Goal: Task Accomplishment & Management: Complete application form

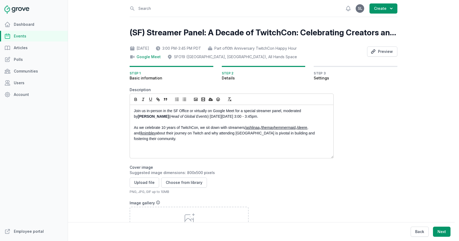
scroll to position [24, 0]
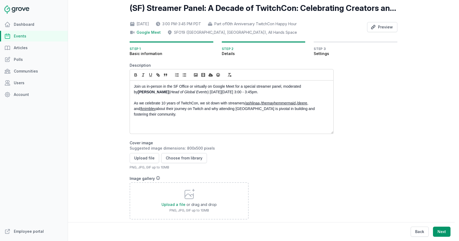
click at [190, 117] on p "As we celebrate 10 years of TwitchCon, we sit down with streamers /ashlinaa , /…" at bounding box center [230, 108] width 193 height 17
click at [148, 158] on button "Upload file" at bounding box center [144, 158] width 29 height 10
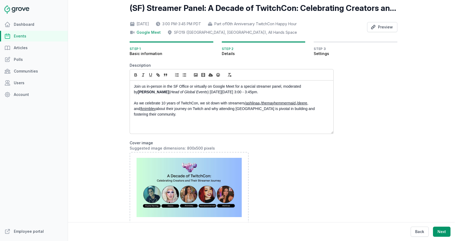
click at [245, 103] on p "As we celebrate 10 years of TwitchCon, we sit down with streamers /ashlinaa , /…" at bounding box center [230, 108] width 193 height 17
click at [256, 112] on p "As we celebrate 10 years of TwitchCon, we sit down with streamers /ashlinaa , /…" at bounding box center [230, 108] width 193 height 17
drag, startPoint x: 246, startPoint y: 103, endPoint x: 300, endPoint y: 102, distance: 54.5
click at [300, 102] on p "As we celebrate 10 years of TwitchCon, we sit down with streamers /ashlinaa , /…" at bounding box center [230, 108] width 193 height 17
copy p "/ashlinaa , /themayhemmermaid ,"
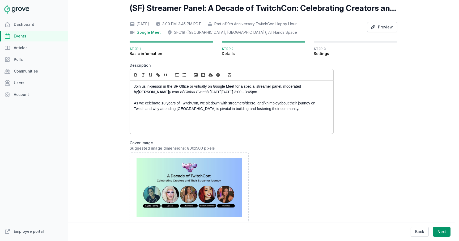
click at [265, 105] on p "As we celebrate 10 years of TwitchCon, we sit down with streamers /deere , and …" at bounding box center [230, 105] width 193 height 11
click at [275, 104] on p "As we celebrate 10 years of TwitchCon, we sit down with streamers /deere , /kni…" at bounding box center [230, 105] width 193 height 11
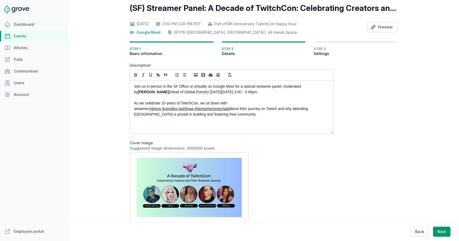
click at [133, 110] on div "Join us in-person in the SF Office or virtually on Google Meet for a special st…" at bounding box center [231, 106] width 203 height 53
click at [193, 106] on link "/ashlinaa" at bounding box center [185, 108] width 15 height 4
click at [206, 115] on p "As we celebrate 10 years of TwitchCon, we sit down with streamers /deere , /kni…" at bounding box center [230, 108] width 193 height 17
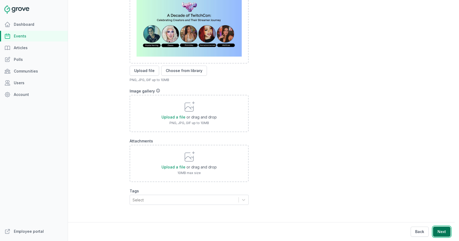
click at [442, 235] on button "Next" at bounding box center [442, 232] width 18 height 10
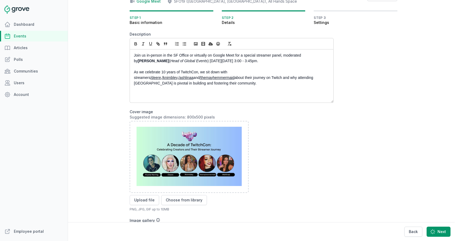
scroll to position [0, 0]
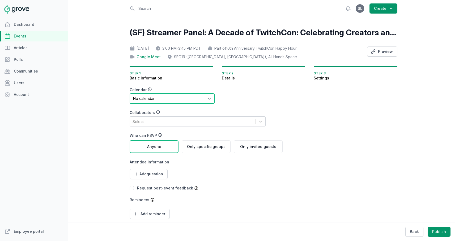
click at [191, 98] on select "No calendar Virtual Events Calendar" at bounding box center [172, 98] width 85 height 10
select select "89"
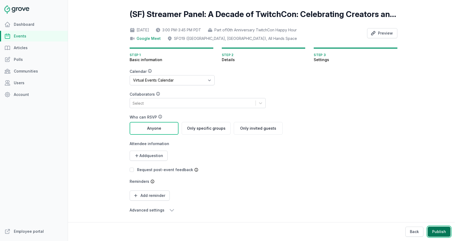
click at [441, 232] on button "Publish" at bounding box center [439, 232] width 23 height 10
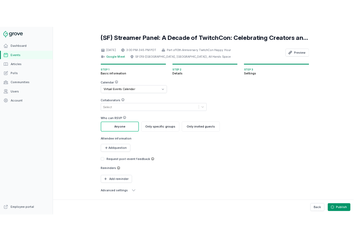
scroll to position [0, 0]
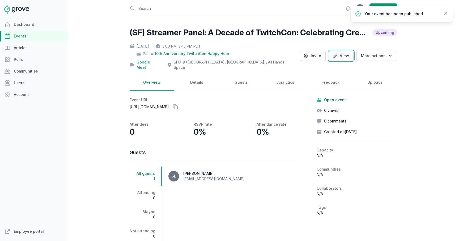
click at [343, 53] on link "View" at bounding box center [341, 56] width 25 height 10
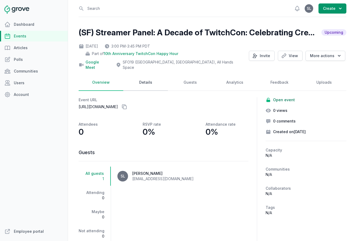
click at [143, 80] on link "Details" at bounding box center [145, 82] width 45 height 16
select select "129"
select select "43"
select select "false"
select select "3:00 PM"
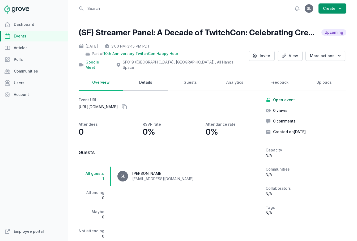
select select "3:45 PM"
select select "89"
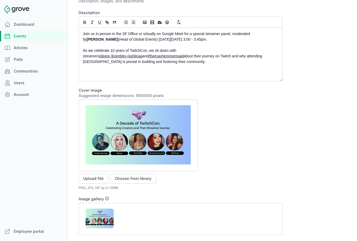
scroll to position [233, 0]
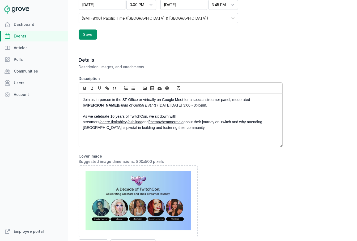
click at [127, 123] on p "As we celebrate 10 years of TwitchCon, we sit down with streamers /deere , /kni…" at bounding box center [179, 122] width 193 height 17
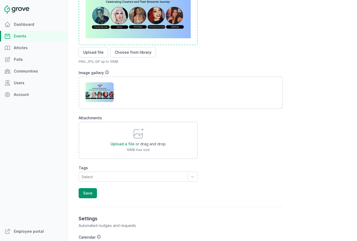
scroll to position [480, 0]
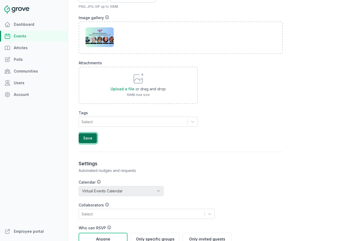
click at [85, 134] on button "Save" at bounding box center [88, 138] width 18 height 10
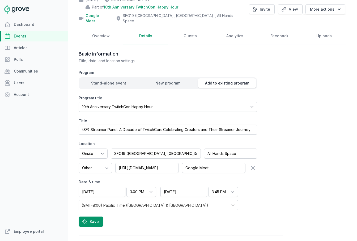
scroll to position [0, 0]
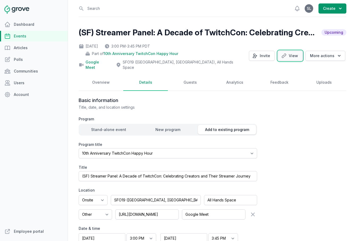
click at [290, 52] on link "View" at bounding box center [290, 56] width 25 height 10
click at [270, 52] on button "Invite" at bounding box center [262, 56] width 26 height 10
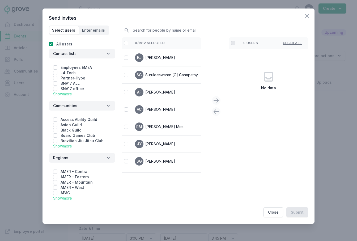
click at [65, 95] on link "Show more" at bounding box center [62, 94] width 19 height 5
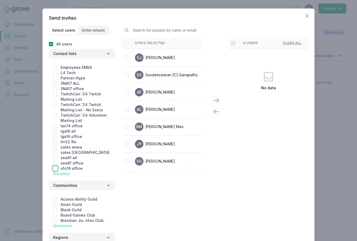
click at [54, 168] on input "checkbox" at bounding box center [55, 168] width 4 height 4
checkbox input "true"
checkbox input "false"
click at [125, 45] on div at bounding box center [126, 42] width 4 height 5
click at [125, 42] on input "checkbox" at bounding box center [126, 43] width 4 height 4
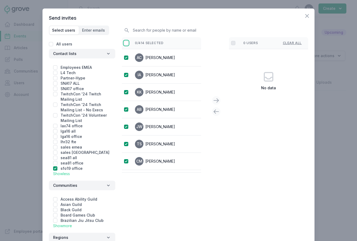
checkbox input "false"
checkbox input "true"
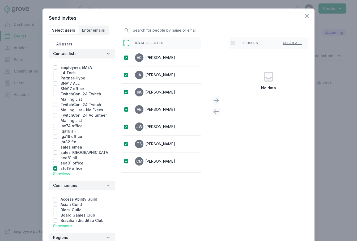
checkbox input "true"
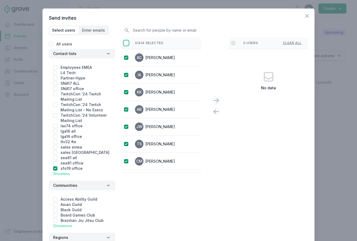
checkbox input "true"
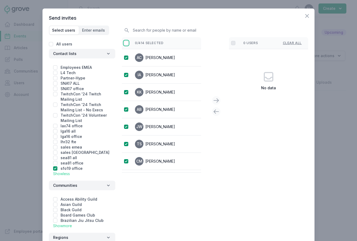
checkbox input "true"
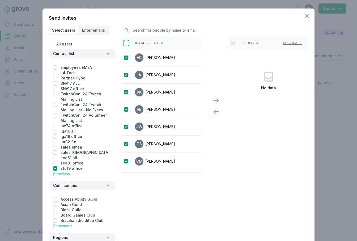
checkbox input "true"
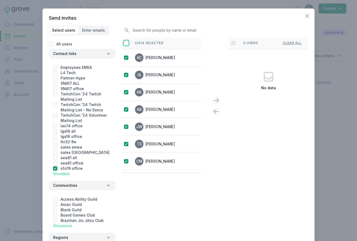
checkbox input "true"
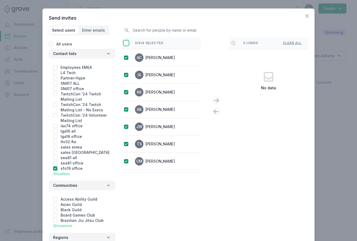
checkbox input "true"
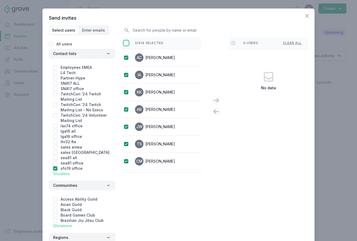
checkbox input "true"
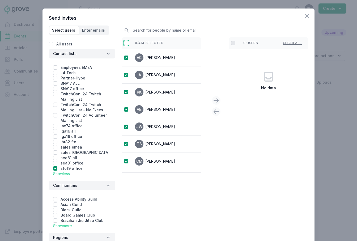
checkbox input "true"
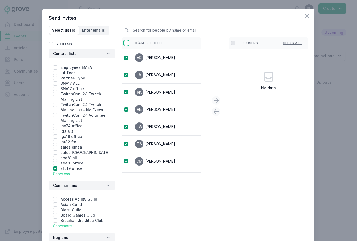
checkbox input "true"
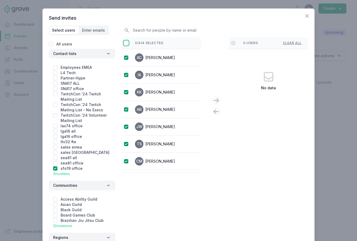
checkbox input "true"
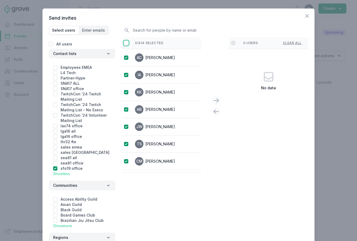
checkbox input "true"
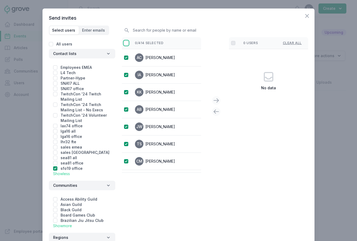
checkbox input "true"
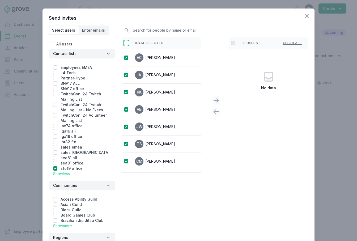
checkbox input "true"
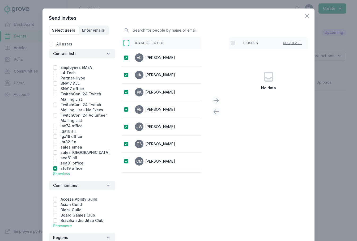
checkbox input "true"
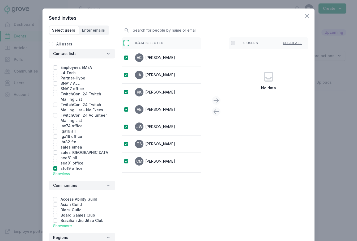
checkbox input "true"
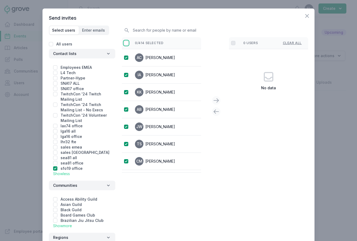
checkbox input "true"
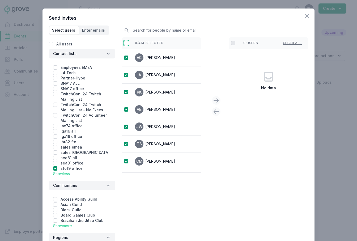
checkbox input "true"
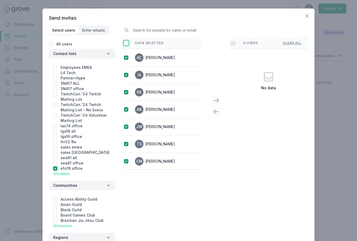
checkbox input "true"
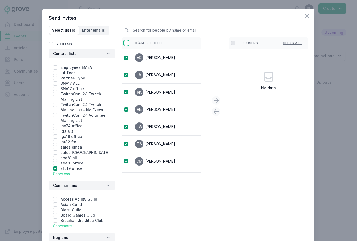
checkbox input "true"
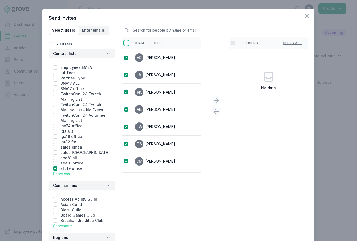
checkbox input "true"
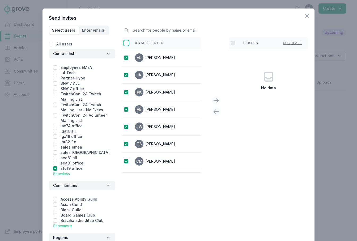
checkbox input "true"
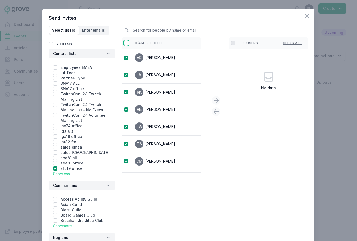
checkbox input "true"
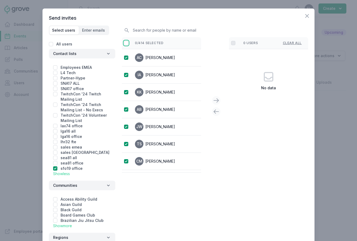
checkbox input "true"
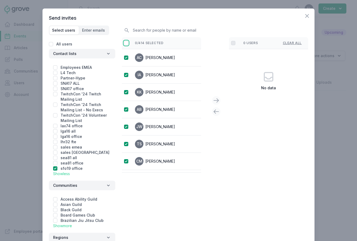
checkbox input "true"
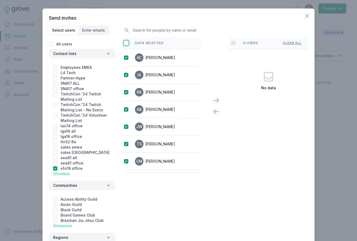
checkbox input "true"
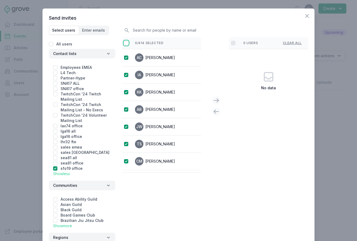
checkbox input "true"
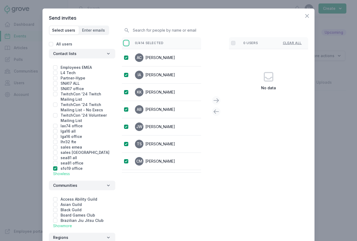
checkbox input "true"
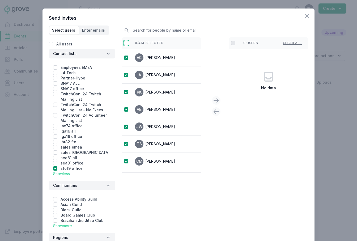
checkbox input "true"
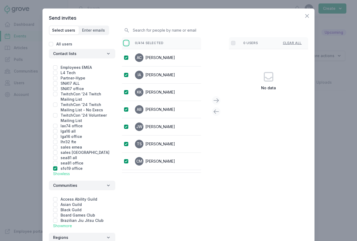
checkbox input "true"
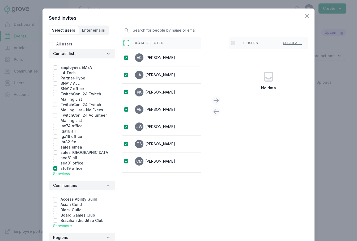
checkbox input "true"
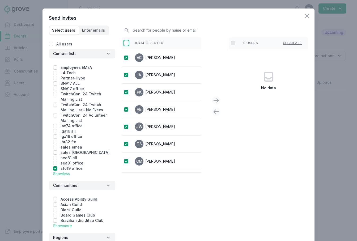
checkbox input "true"
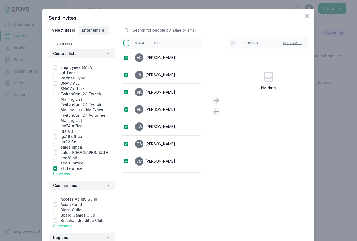
checkbox input "true"
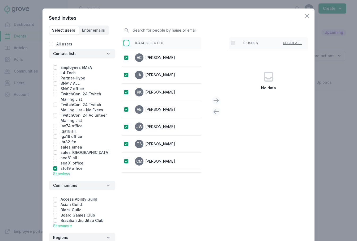
checkbox input "true"
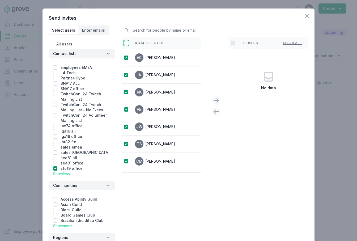
checkbox input "true"
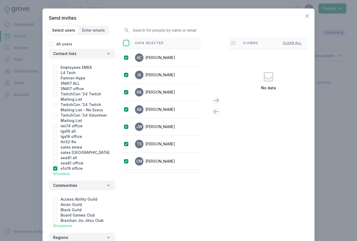
checkbox input "true"
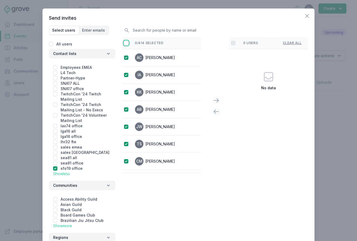
checkbox input "true"
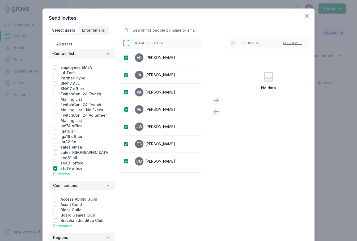
checkbox input "true"
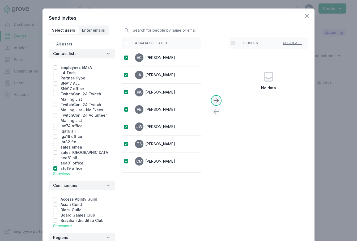
click at [217, 102] on icon at bounding box center [216, 100] width 6 height 6
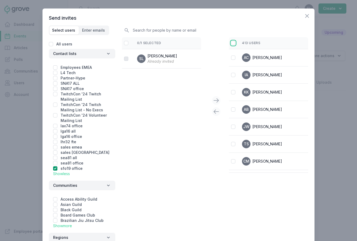
click at [233, 42] on input "checkbox" at bounding box center [233, 43] width 4 height 4
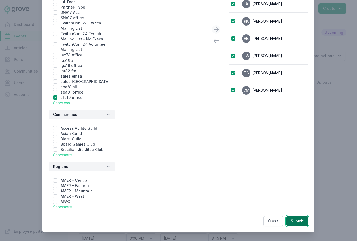
click at [301, 223] on button "Submit" at bounding box center [297, 221] width 22 height 10
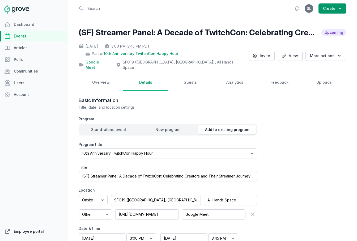
click at [31, 232] on link "Employee portal" at bounding box center [34, 231] width 68 height 11
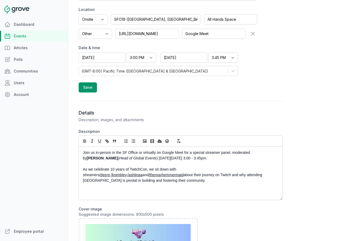
scroll to position [204, 0]
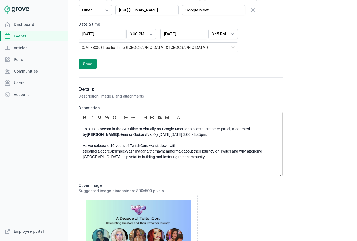
click at [42, 38] on link "Events" at bounding box center [34, 36] width 68 height 11
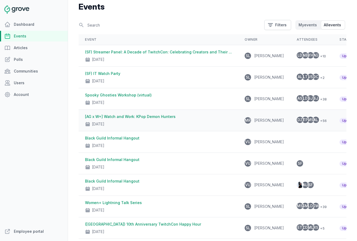
scroll to position [27, 0]
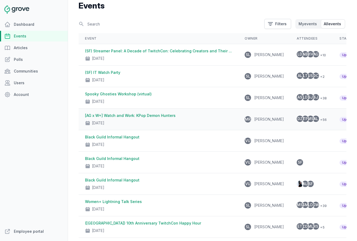
click at [182, 122] on div "[DATE]" at bounding box center [158, 121] width 147 height 7
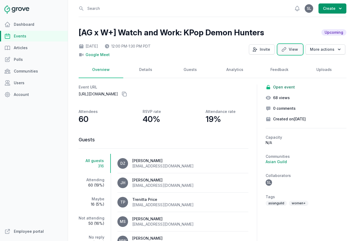
click at [285, 51] on icon at bounding box center [283, 49] width 5 height 5
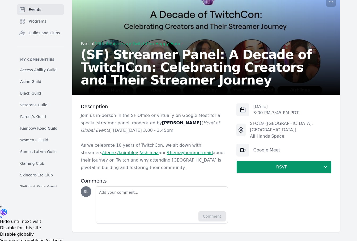
scroll to position [38, 0]
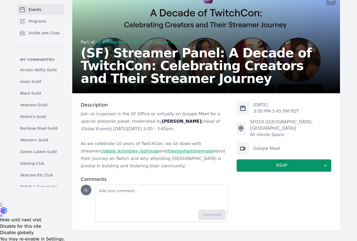
click at [116, 148] on link "/deere" at bounding box center [109, 150] width 14 height 5
click at [91, 154] on p "As we celebrate 10 years of TwitchCon, we sit down with streamers /deere , /kni…" at bounding box center [154, 155] width 147 height 30
click at [117, 152] on link "/knimbley" at bounding box center [127, 150] width 21 height 5
click at [139, 152] on link "/ashlinaa" at bounding box center [148, 150] width 19 height 5
click at [167, 153] on link "/themayhemmermaid" at bounding box center [190, 150] width 46 height 5
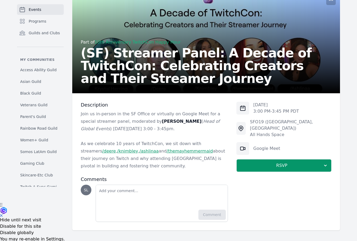
scroll to position [0, 0]
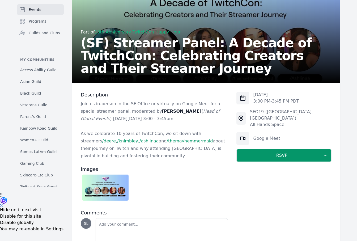
scroll to position [50, 0]
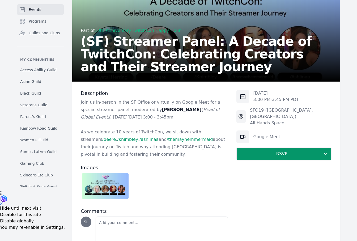
click at [119, 189] on img at bounding box center [105, 186] width 46 height 26
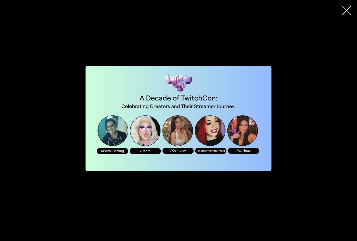
click at [264, 184] on div "button" at bounding box center [178, 117] width 253 height 169
click at [346, 7] on icon "button" at bounding box center [346, 10] width 8 height 8
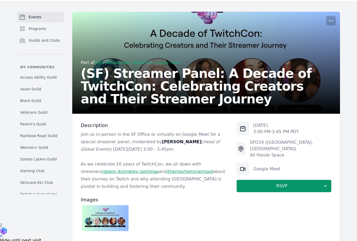
scroll to position [0, 0]
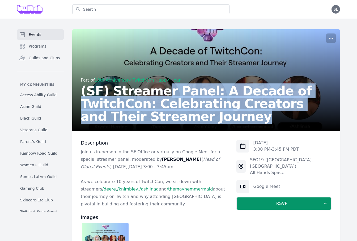
drag, startPoint x: 153, startPoint y: 96, endPoint x: 158, endPoint y: 113, distance: 17.8
click at [158, 113] on h2 "(SF) Streamer Panel: A Decade of TwitchCon: Celebrating Creators and Their Stre…" at bounding box center [206, 103] width 251 height 38
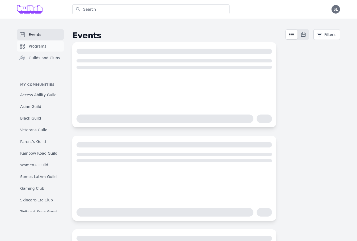
click at [45, 48] on link "Programs" at bounding box center [40, 46] width 47 height 11
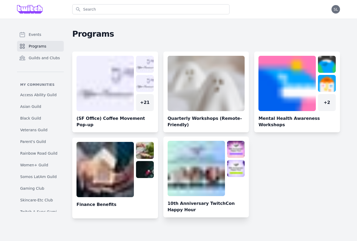
click at [201, 179] on link at bounding box center [206, 179] width 86 height 76
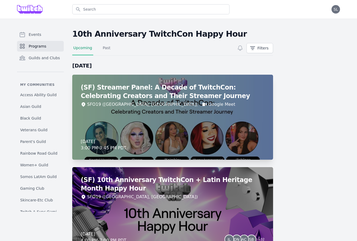
click at [259, 133] on div "(SF) Streamer Panel: A Decade of TwitchCon: Celebrating Creators and Their Stre…" at bounding box center [172, 117] width 201 height 85
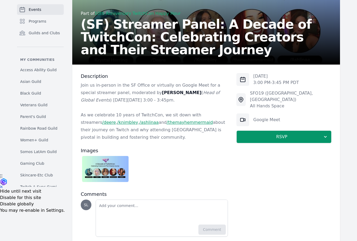
scroll to position [69, 0]
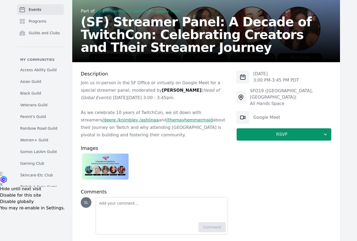
click at [118, 170] on img at bounding box center [105, 166] width 46 height 26
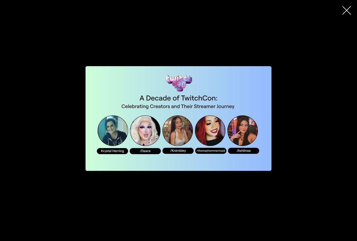
click at [347, 10] on icon "button" at bounding box center [346, 10] width 8 height 8
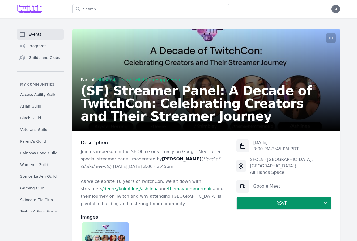
scroll to position [0, 0]
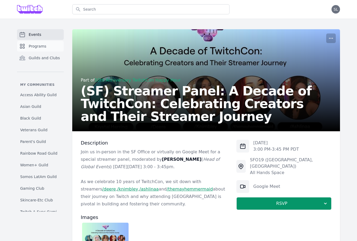
click at [42, 44] on span "Programs" at bounding box center [38, 46] width 18 height 5
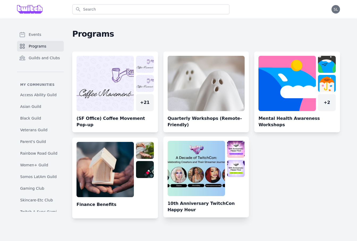
click at [210, 164] on link at bounding box center [206, 179] width 86 height 76
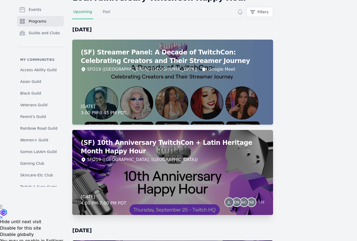
scroll to position [35, 0]
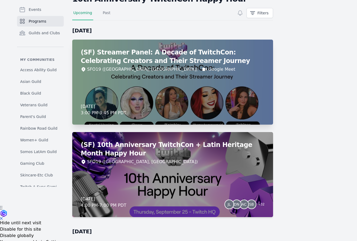
click at [140, 89] on div "(SF) Streamer Panel: A Decade of TwitchCon: Celebrating Creators and Their Stre…" at bounding box center [172, 82] width 201 height 85
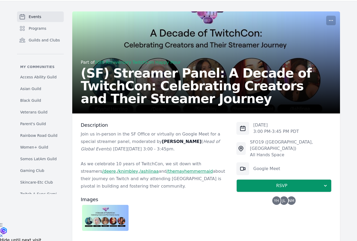
scroll to position [82, 0]
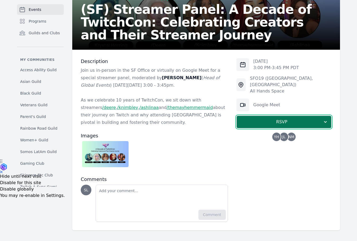
click at [285, 119] on span "RSVP" at bounding box center [282, 122] width 82 height 6
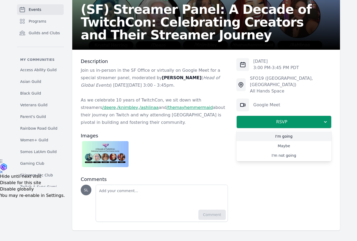
click at [271, 131] on link "I'm going" at bounding box center [283, 136] width 95 height 10
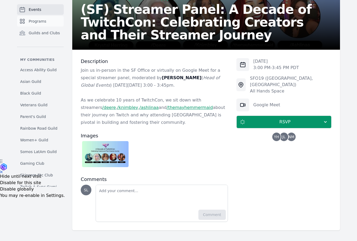
click at [47, 20] on link "Programs" at bounding box center [40, 21] width 47 height 11
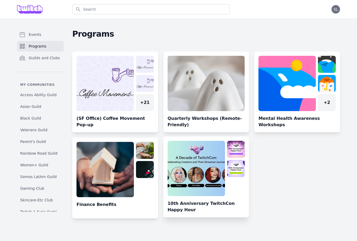
click at [188, 177] on link at bounding box center [206, 179] width 86 height 76
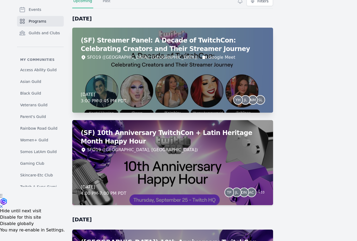
scroll to position [142, 0]
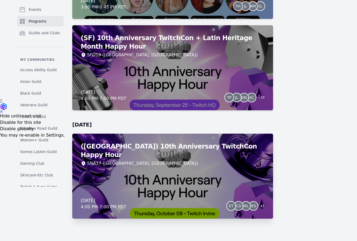
click at [194, 165] on div "(Irvine) 10th Anniversary TwitchCon Happy Hour SNA17 (Irvine, CA) Thursday, Oct…" at bounding box center [172, 176] width 201 height 85
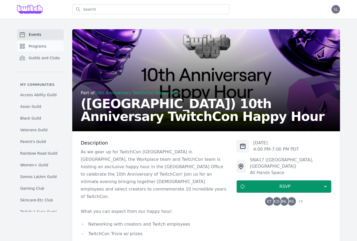
click at [35, 49] on span "Programs" at bounding box center [38, 46] width 18 height 5
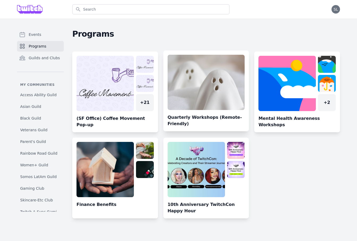
click at [198, 92] on link at bounding box center [206, 93] width 86 height 76
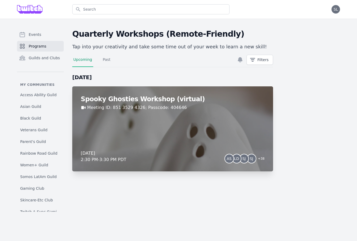
click at [214, 129] on div "Spooky Ghosties Workshop (virtual) Meeting ID: 851 3529 4326; Passcode: 404646 …" at bounding box center [172, 128] width 201 height 85
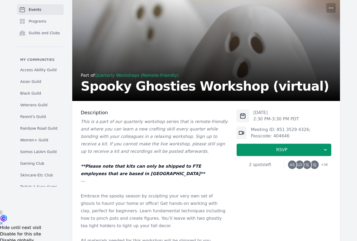
scroll to position [31, 0]
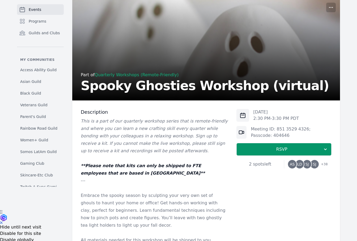
click at [302, 168] on div "AS LD SJ SJ + 38" at bounding box center [308, 164] width 40 height 8
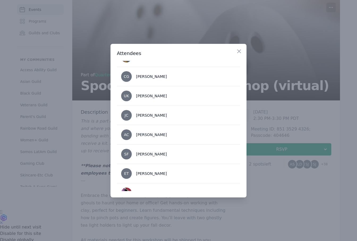
scroll to position [684, 0]
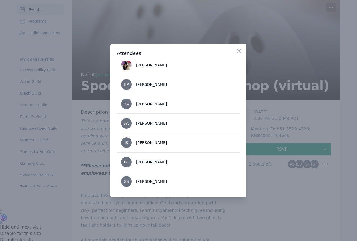
click at [274, 191] on div at bounding box center [178, 120] width 357 height 241
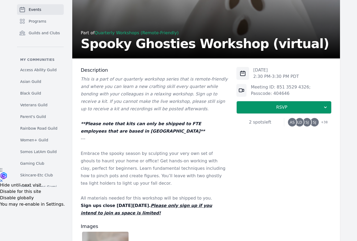
scroll to position [0, 0]
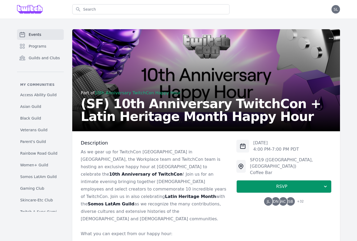
click at [46, 34] on link "Events" at bounding box center [40, 34] width 47 height 11
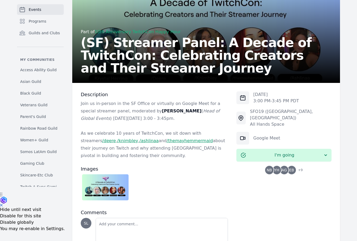
scroll to position [50, 0]
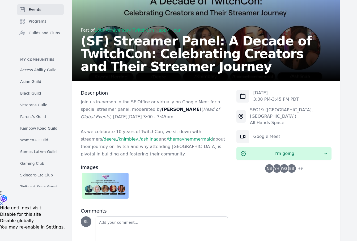
click at [114, 186] on img at bounding box center [105, 186] width 46 height 26
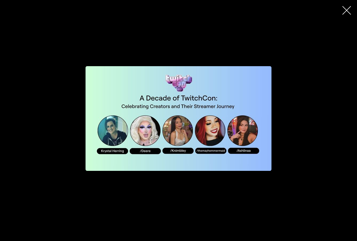
click at [349, 11] on icon "button" at bounding box center [346, 10] width 8 height 8
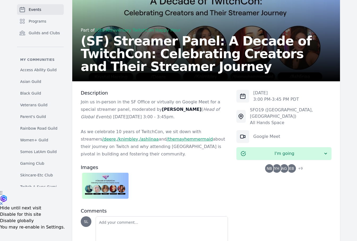
click at [50, 23] on link "Programs" at bounding box center [40, 21] width 47 height 11
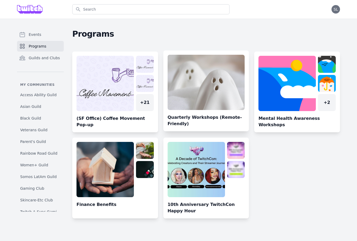
click at [200, 87] on link at bounding box center [206, 93] width 86 height 76
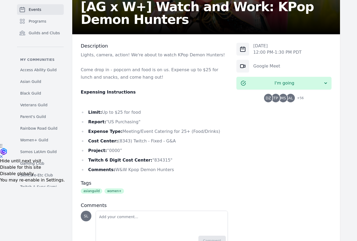
scroll to position [97, 0]
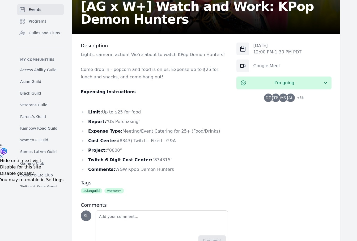
click at [277, 100] on span "TP" at bounding box center [275, 97] width 8 height 8
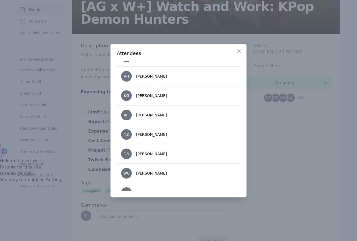
scroll to position [121, 0]
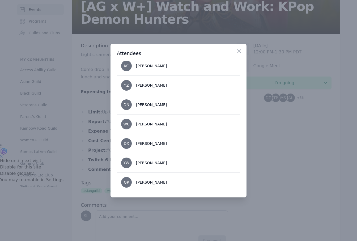
click at [308, 156] on div at bounding box center [178, 120] width 357 height 241
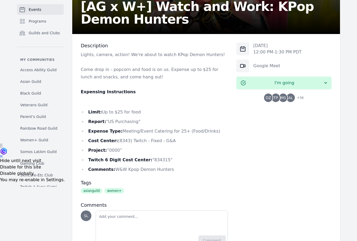
scroll to position [0, 0]
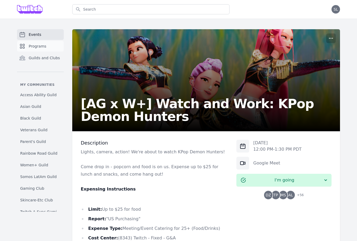
click at [44, 46] on span "Programs" at bounding box center [38, 46] width 18 height 5
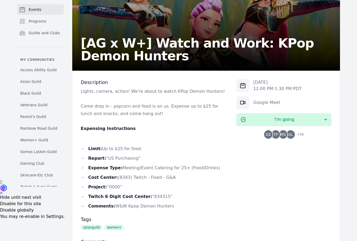
scroll to position [123, 0]
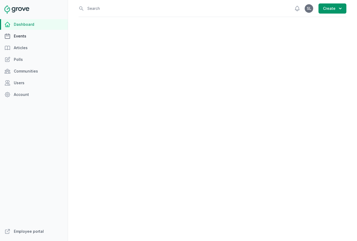
click at [24, 37] on link "Events" at bounding box center [34, 36] width 68 height 11
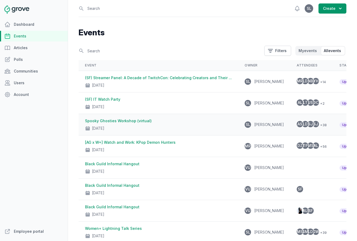
click at [159, 125] on div "[DATE]" at bounding box center [158, 126] width 147 height 7
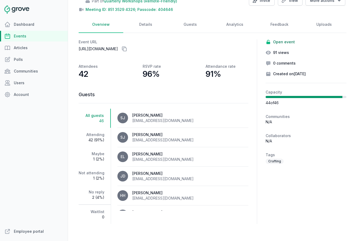
scroll to position [40, 0]
